Goal: Task Accomplishment & Management: Manage account settings

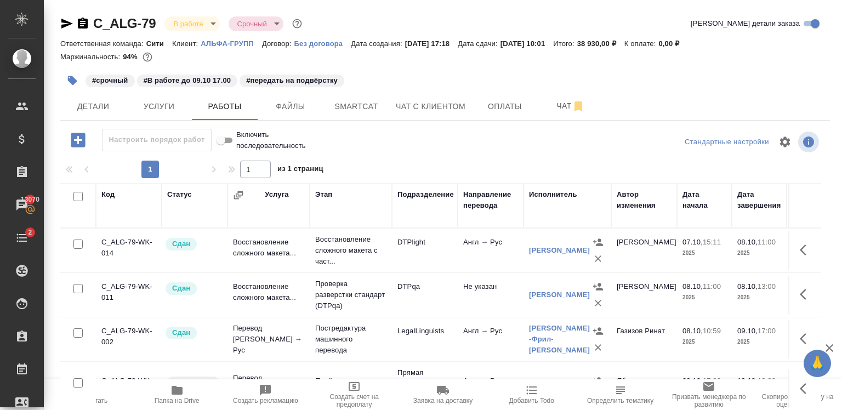
scroll to position [39, 0]
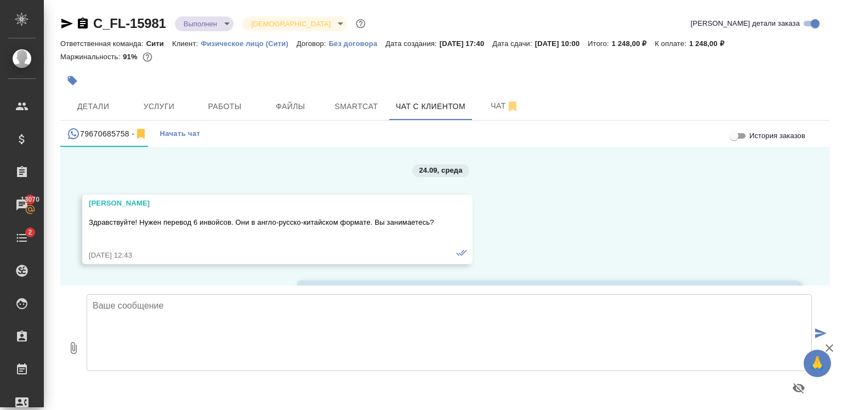
scroll to position [4217, 0]
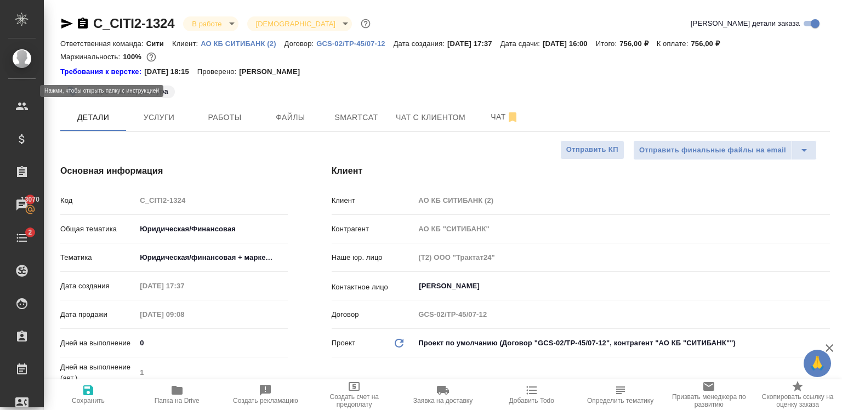
select select "RU"
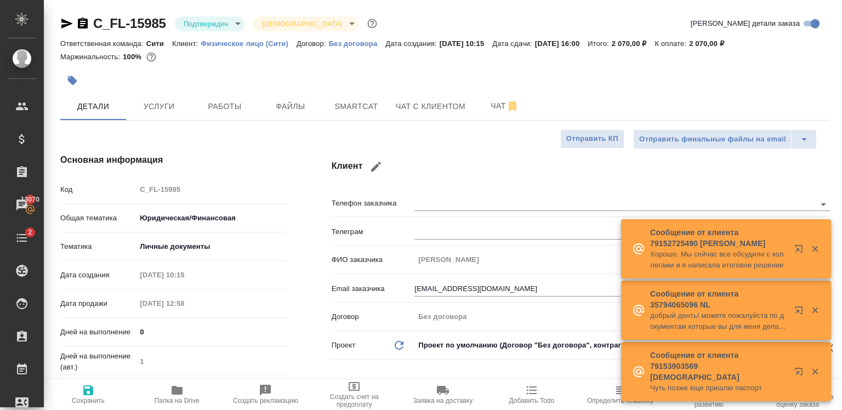
select select "RU"
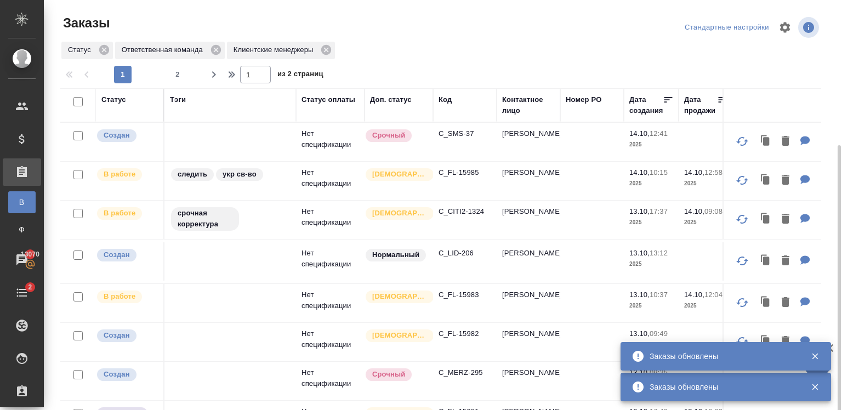
scroll to position [79, 0]
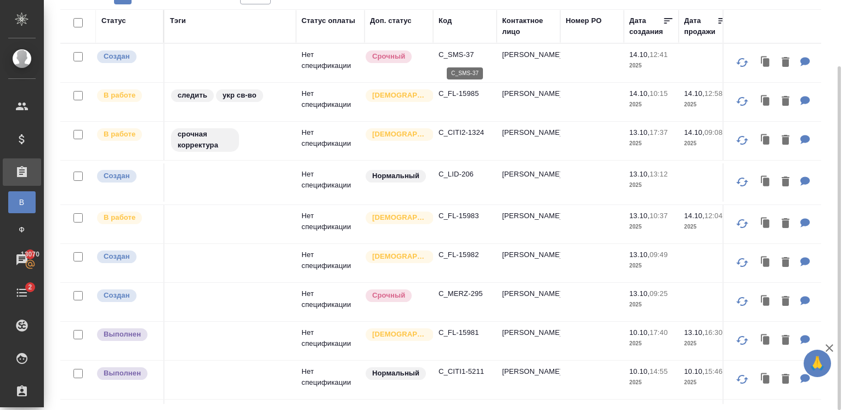
click at [461, 56] on p "C_SMS-37" at bounding box center [464, 54] width 53 height 11
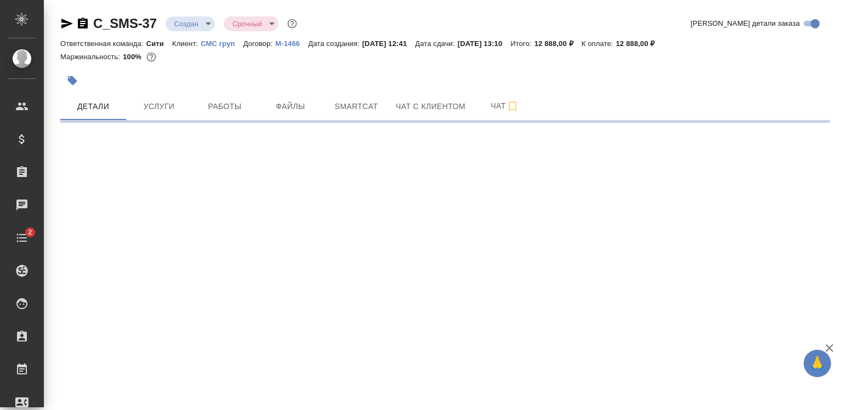
select select "RU"
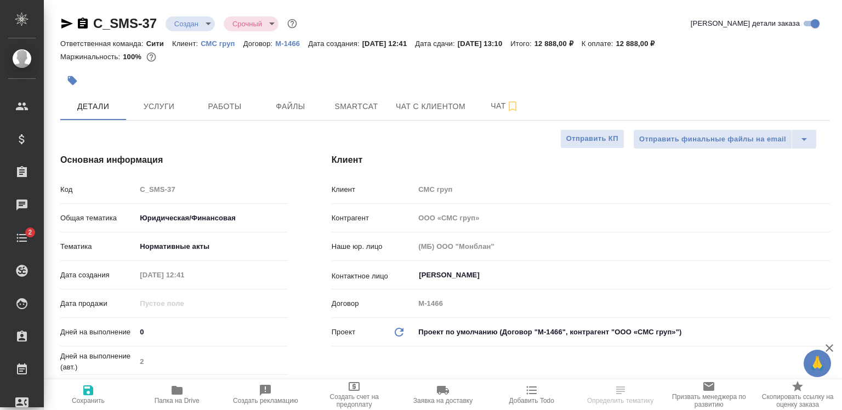
type textarea "x"
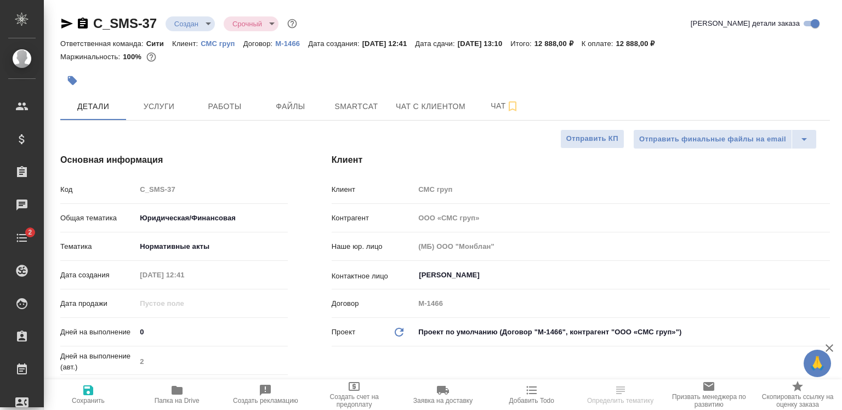
type textarea "x"
click at [156, 106] on span "Услуги" at bounding box center [159, 107] width 53 height 14
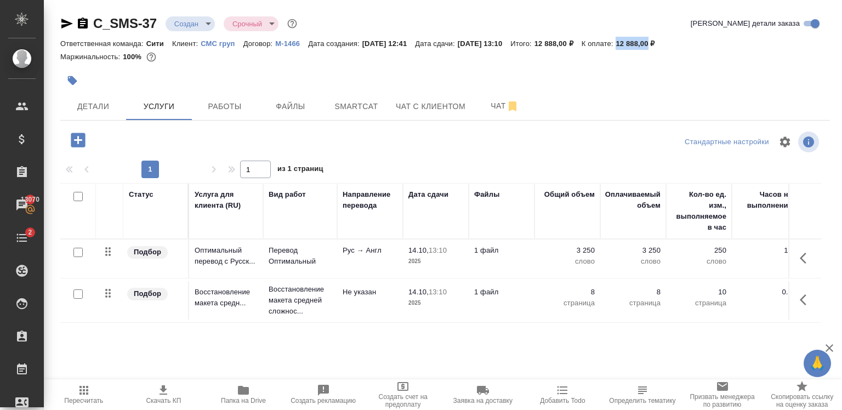
drag, startPoint x: 643, startPoint y: 44, endPoint x: 675, endPoint y: 46, distance: 31.9
click at [675, 46] on div "Ответственная команда: Сити Клиент: СМС груп Договор: М-1466 Дата создания: 14.…" at bounding box center [444, 43] width 769 height 13
copy p "12 888,00"
click at [171, 393] on span "Скачать КП" at bounding box center [163, 394] width 67 height 21
